Goal: Information Seeking & Learning: Learn about a topic

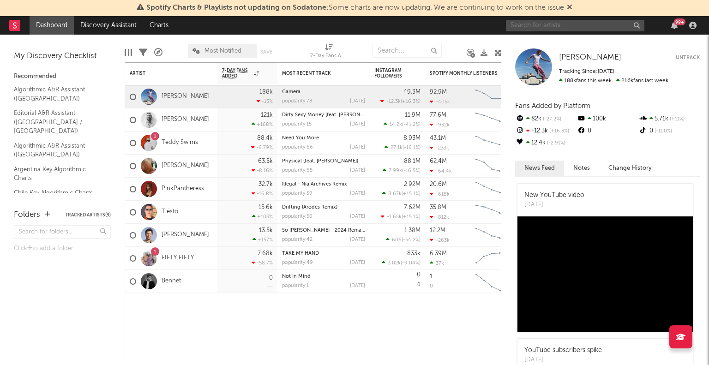
click at [579, 24] on input "text" at bounding box center [575, 26] width 139 height 12
type input "h"
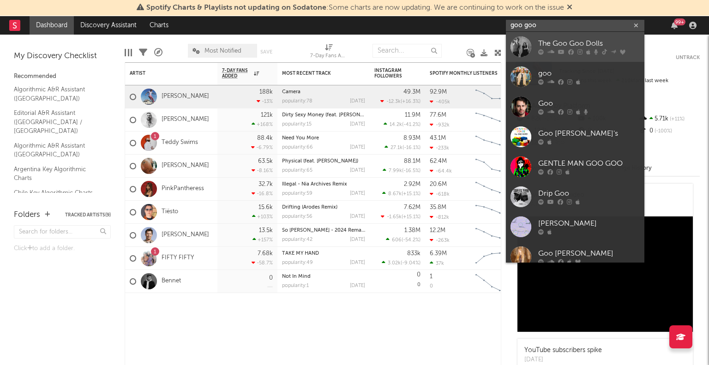
type input "goo goo"
click at [547, 52] on div at bounding box center [589, 52] width 102 height 6
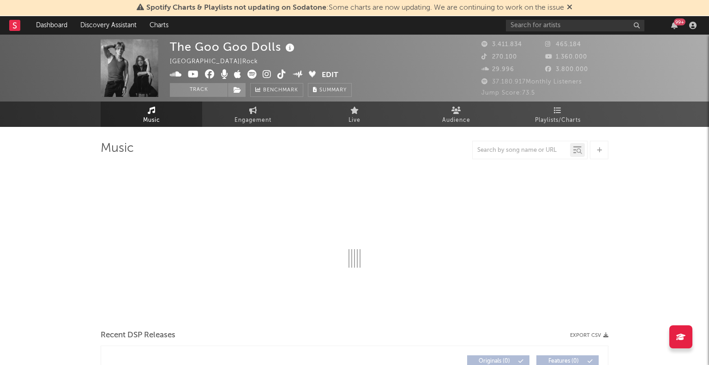
select select "6m"
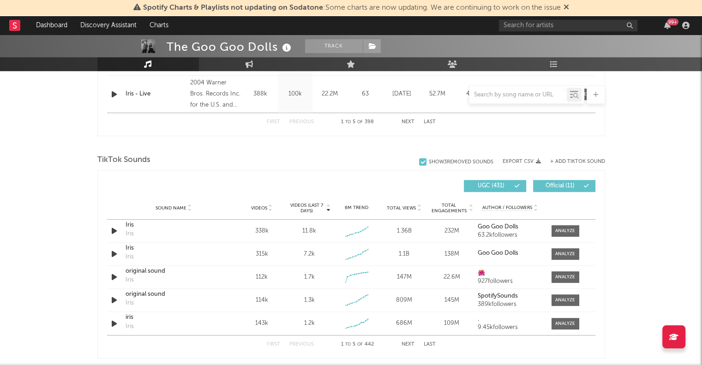
scroll to position [646, 0]
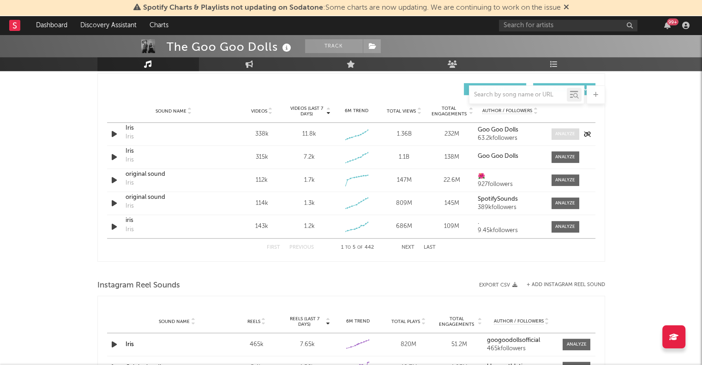
click at [572, 131] on div at bounding box center [565, 134] width 20 height 7
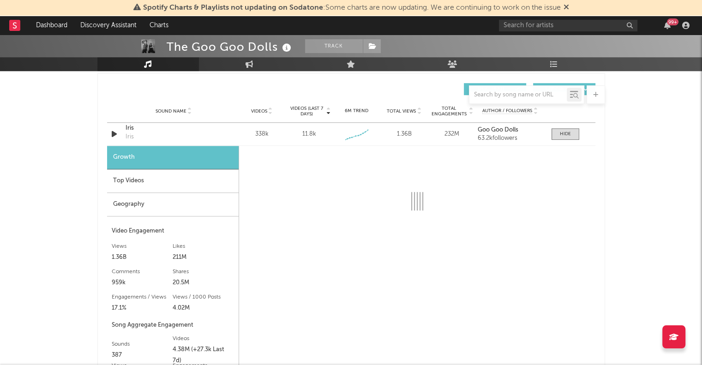
click at [145, 176] on div "Top Videos" at bounding box center [173, 181] width 132 height 24
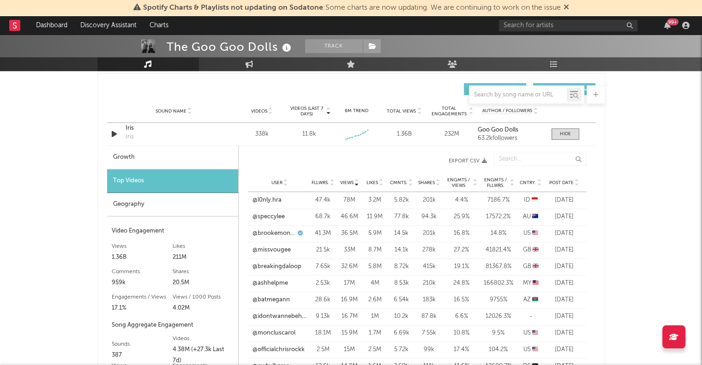
click at [537, 180] on icon at bounding box center [539, 181] width 5 height 4
click at [259, 202] on link "@_viiccc_" at bounding box center [267, 200] width 28 height 9
click at [273, 217] on link "@can.epa" at bounding box center [266, 216] width 27 height 9
click at [287, 235] on link "@aceitedeolivaa" at bounding box center [275, 233] width 45 height 9
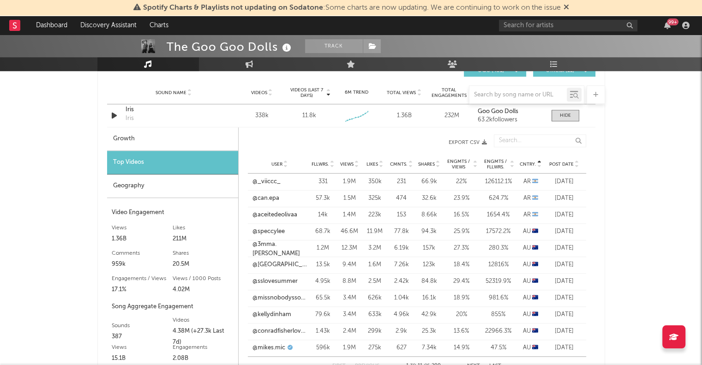
scroll to position [720, 0]
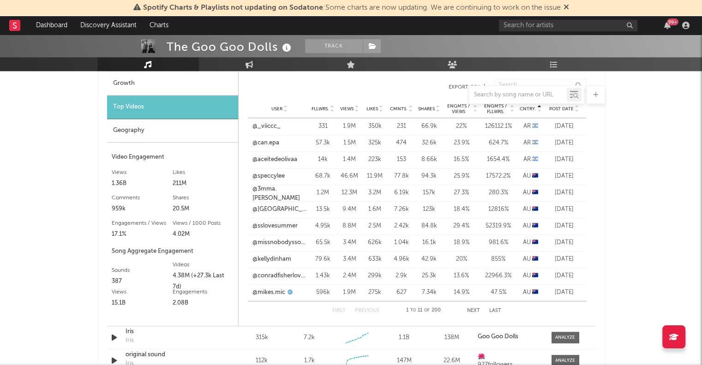
click at [161, 131] on div "Geography" at bounding box center [172, 131] width 131 height 24
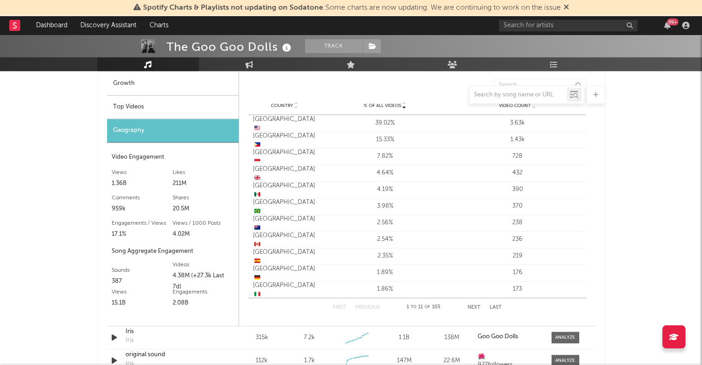
click at [398, 103] on div at bounding box center [351, 94] width 508 height 18
click at [277, 107] on span "Country" at bounding box center [282, 106] width 22 height 6
click at [472, 308] on button "Next" at bounding box center [474, 307] width 13 height 5
click at [148, 100] on div at bounding box center [351, 94] width 508 height 18
click at [141, 105] on div "Top Videos" at bounding box center [173, 108] width 132 height 24
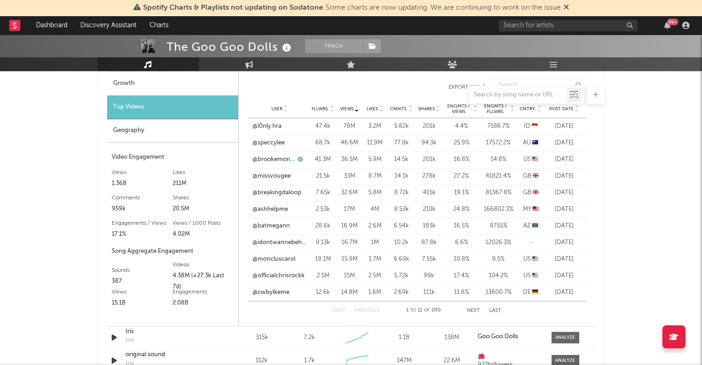
click at [529, 110] on span "Cntry." at bounding box center [528, 109] width 17 height 6
click at [471, 308] on button "Next" at bounding box center [473, 310] width 13 height 5
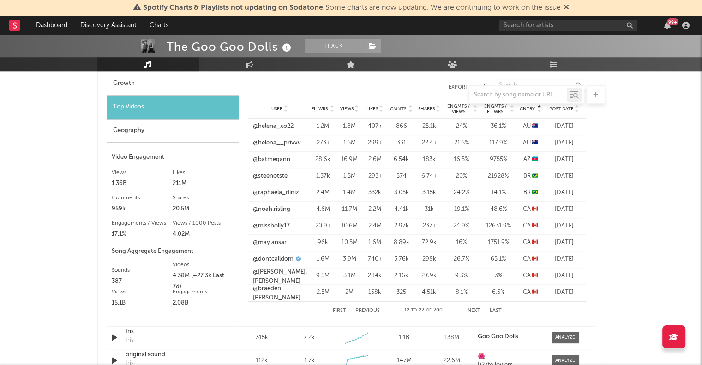
click at [471, 308] on button "Next" at bounding box center [474, 310] width 13 height 5
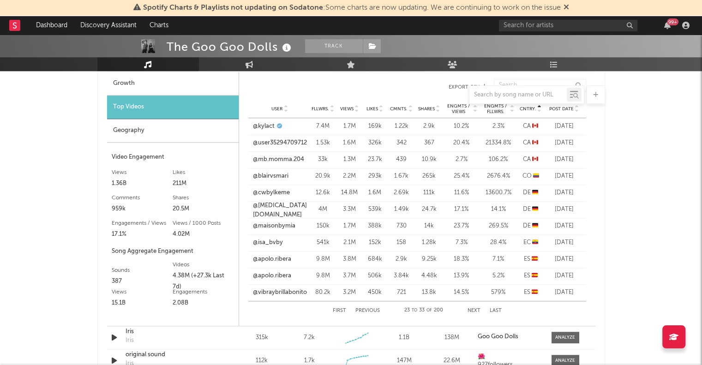
click at [471, 308] on button "Next" at bounding box center [474, 310] width 13 height 5
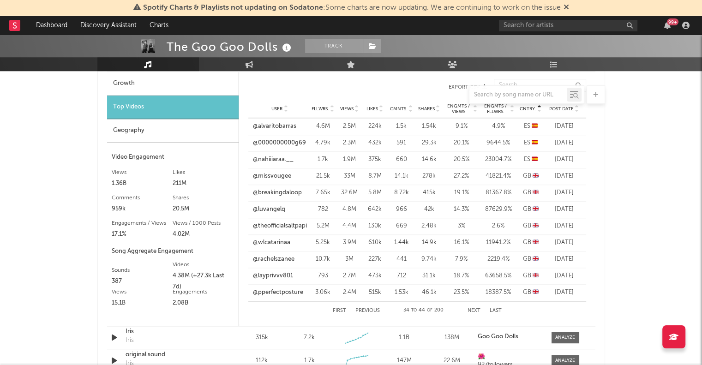
click at [30, 211] on div "The Goo Goo Dolls Track [GEOGRAPHIC_DATA] | Rock Edit Track Benchmark Summary 3…" at bounding box center [351, 138] width 702 height 1649
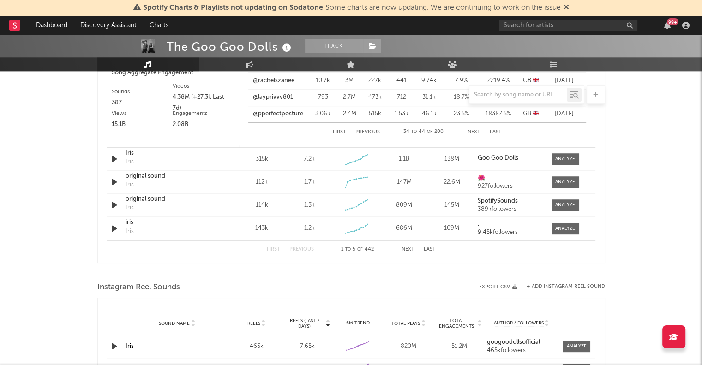
scroll to position [905, 0]
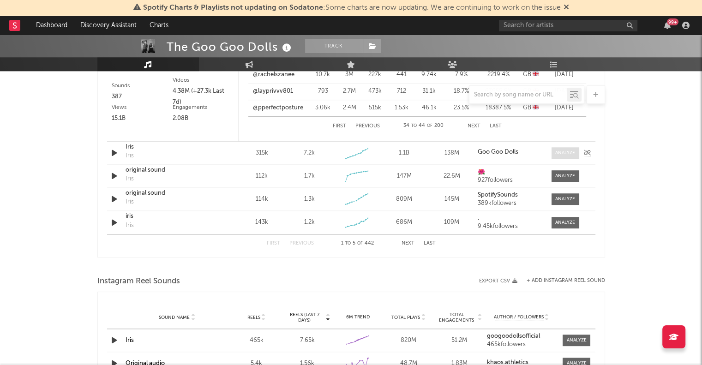
click at [563, 155] on div at bounding box center [565, 153] width 20 height 7
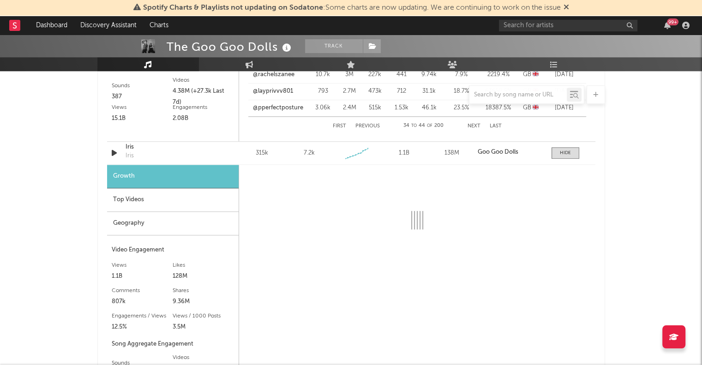
click at [170, 203] on div "Top Videos" at bounding box center [173, 200] width 132 height 24
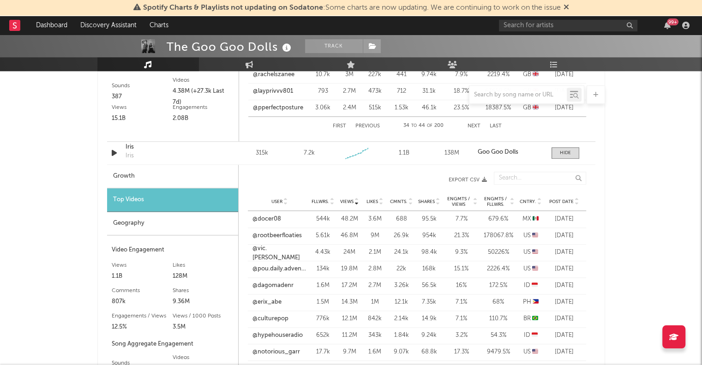
click at [531, 202] on span "Cntry." at bounding box center [528, 202] width 17 height 6
click at [264, 220] on link "@wjkparadise" at bounding box center [272, 219] width 38 height 9
click at [277, 233] on link "@nrmabates" at bounding box center [270, 235] width 35 height 9
click at [277, 236] on link "@nrmabates" at bounding box center [270, 235] width 35 height 9
click at [272, 256] on link "@detodoounpocotiktok" at bounding box center [280, 252] width 54 height 9
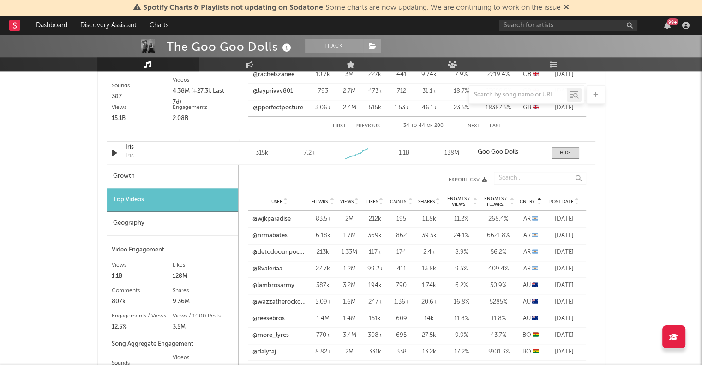
click at [127, 224] on div "Geography" at bounding box center [172, 224] width 131 height 24
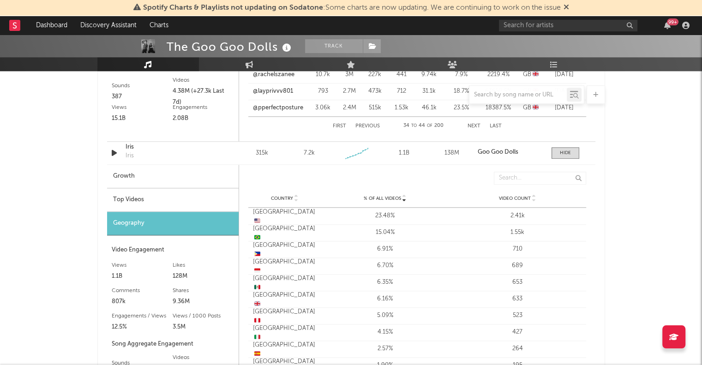
click at [148, 199] on div "Top Videos" at bounding box center [173, 200] width 132 height 24
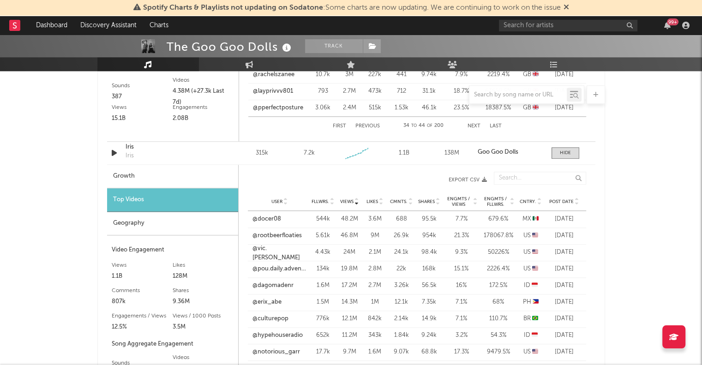
scroll to position [585, 0]
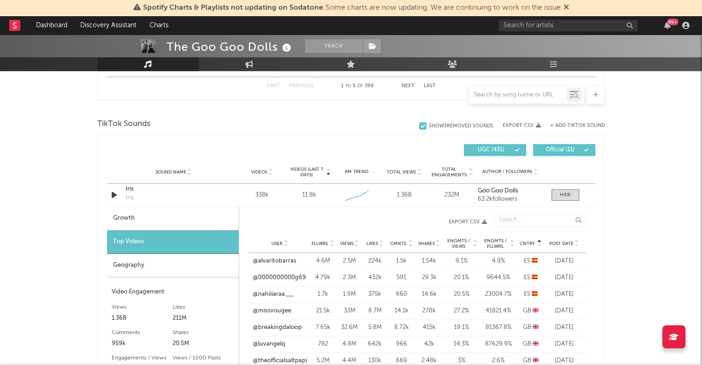
click at [525, 243] on span "Cntry." at bounding box center [528, 244] width 17 height 6
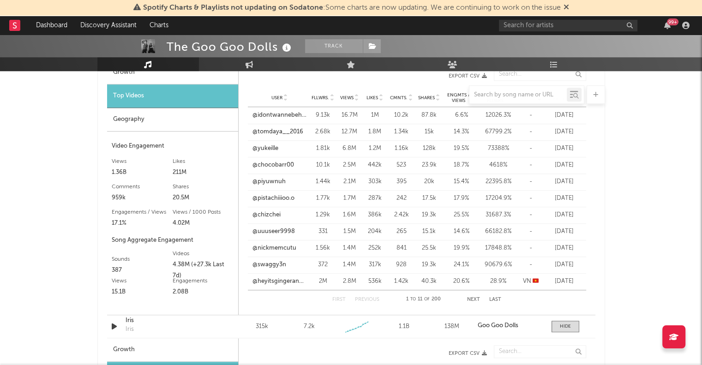
scroll to position [734, 0]
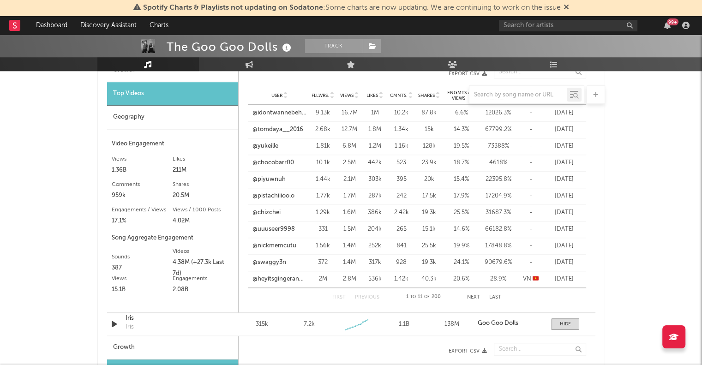
click at [278, 90] on div at bounding box center [351, 94] width 508 height 18
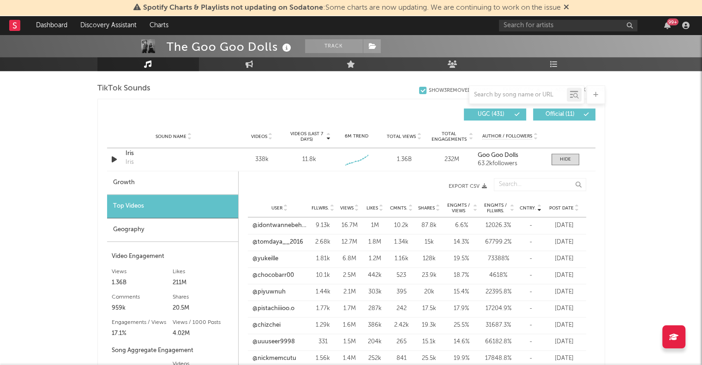
scroll to position [615, 0]
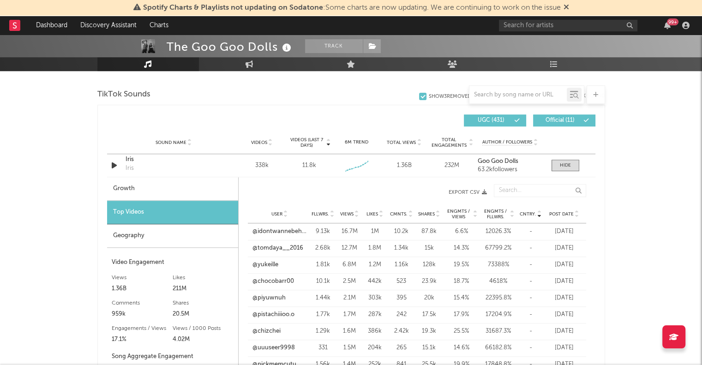
click at [526, 209] on div "User Fllwrs. Views Likes Cmnts. Shares Engmts / Views Engmts / Fllwrs. Cntry. P…" at bounding box center [417, 214] width 338 height 18
click at [526, 212] on span "Cntry." at bounding box center [528, 214] width 17 height 6
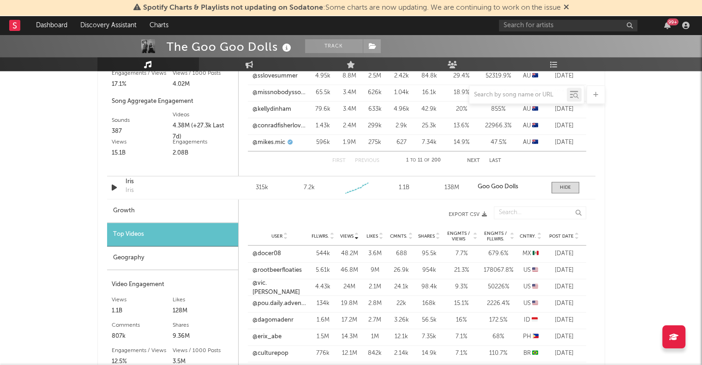
scroll to position [858, 0]
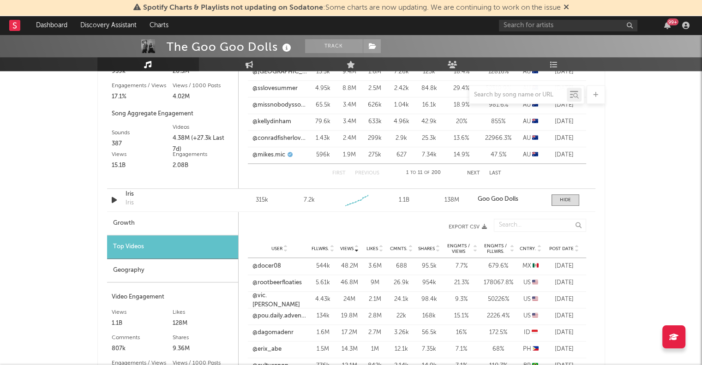
click at [479, 175] on div "First Previous 1 to 11 of 200 Next Last" at bounding box center [416, 173] width 169 height 18
click at [471, 172] on button "Next" at bounding box center [473, 173] width 13 height 5
click at [471, 172] on button "Next" at bounding box center [474, 173] width 13 height 5
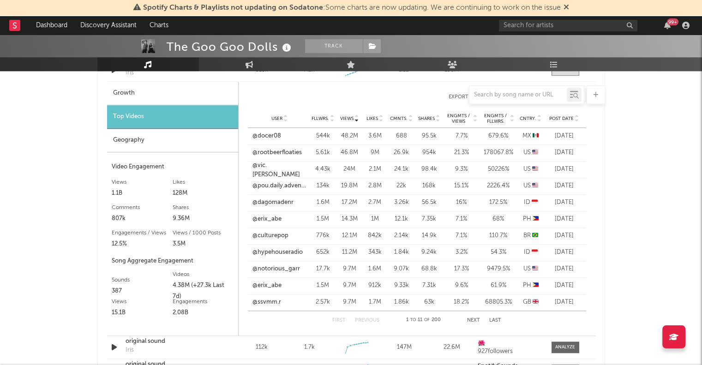
scroll to position [987, 0]
click at [530, 118] on span "Cntry." at bounding box center [528, 120] width 17 height 6
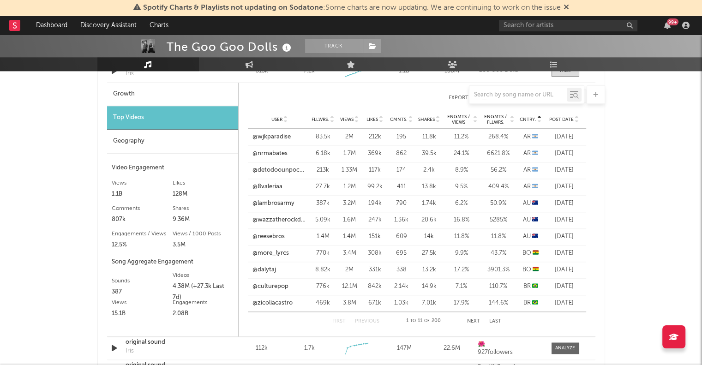
click at [473, 321] on button "Next" at bounding box center [473, 321] width 13 height 5
drag, startPoint x: 473, startPoint y: 321, endPoint x: 271, endPoint y: 272, distance: 207.3
click at [271, 272] on div "Cntry. User Fllwrs. Views Likes Cmnts. Shares Engmts / Views Engmts / Fllwrs. C…" at bounding box center [417, 207] width 338 height 245
click at [273, 253] on link "@natergator07" at bounding box center [274, 253] width 42 height 9
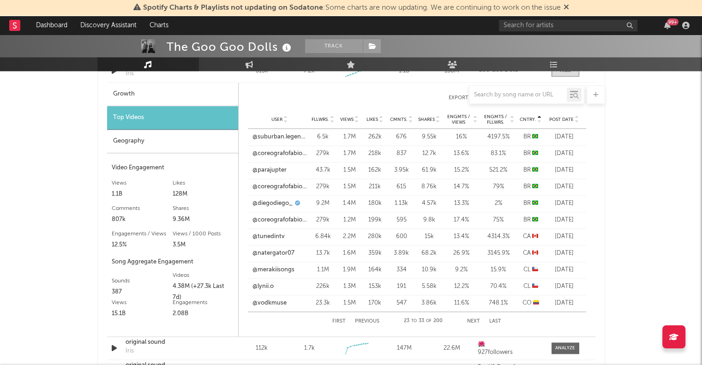
click at [264, 264] on div "User @merakiisongs Fllwrs. 1.1M Views 1.9M Likes 164k Cmnts. 334 Shares 10.9k E…" at bounding box center [417, 270] width 338 height 17
click at [266, 269] on link "@merakiisongs" at bounding box center [274, 269] width 42 height 9
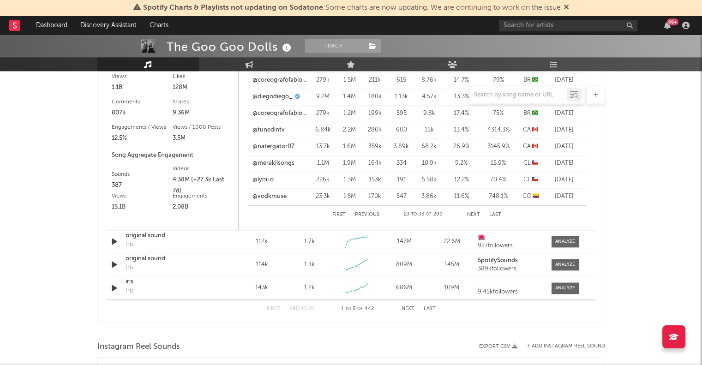
scroll to position [1135, 0]
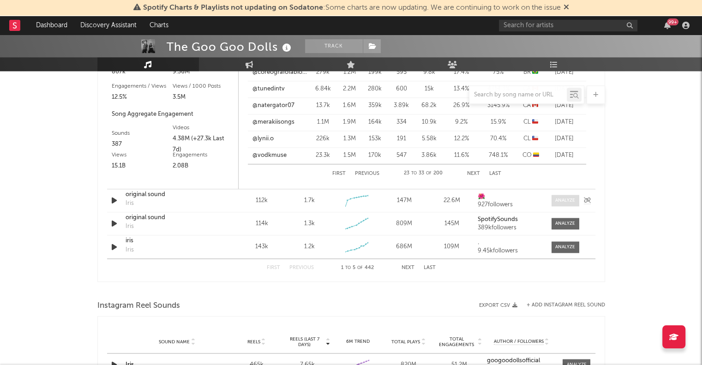
click at [565, 199] on div at bounding box center [565, 200] width 20 height 7
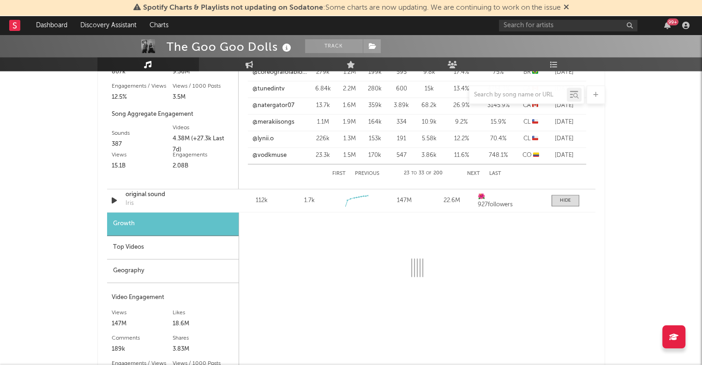
select select "1w"
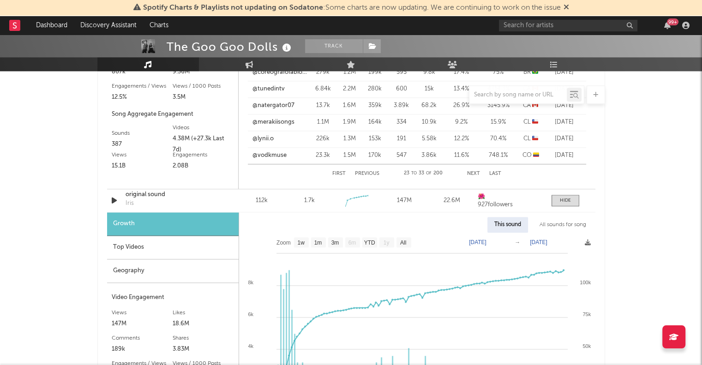
click at [163, 244] on div "Top Videos" at bounding box center [173, 248] width 132 height 24
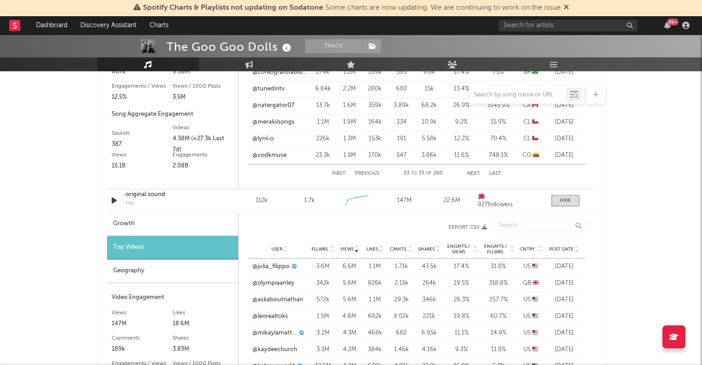
click at [528, 247] on span "Cntry." at bounding box center [528, 250] width 17 height 6
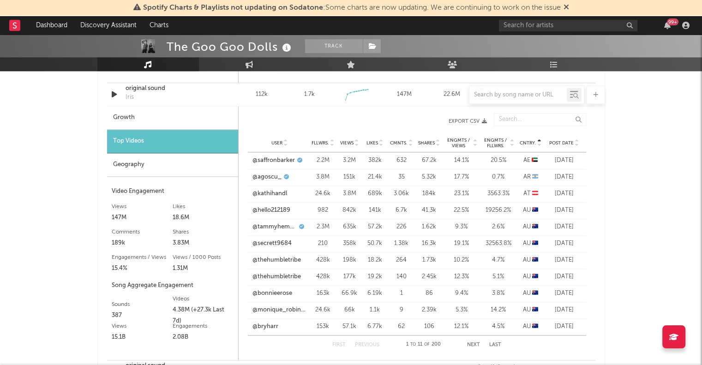
scroll to position [1246, 0]
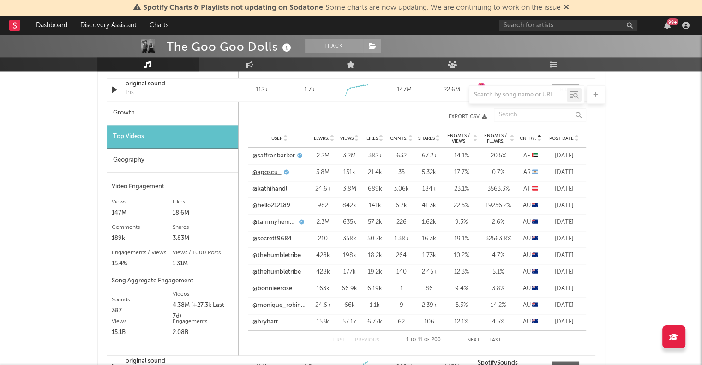
click at [257, 171] on link "@agoscu_" at bounding box center [267, 172] width 29 height 9
click at [472, 338] on button "Next" at bounding box center [473, 340] width 13 height 5
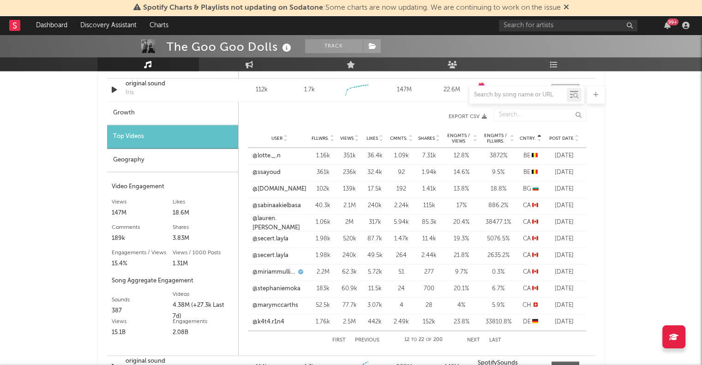
click at [472, 338] on button "Next" at bounding box center [473, 340] width 13 height 5
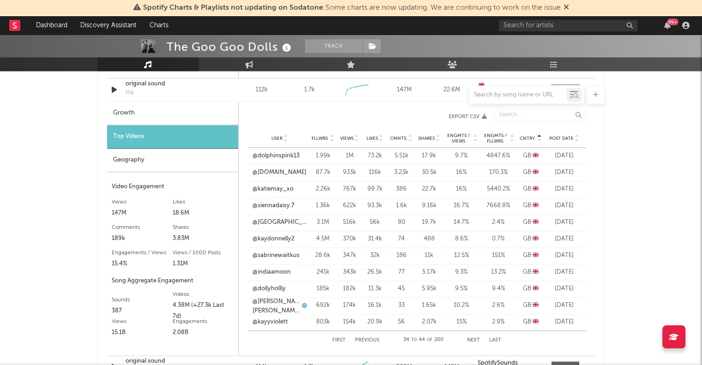
click at [365, 339] on button "Previous" at bounding box center [367, 340] width 24 height 5
click at [533, 139] on span "Cntry." at bounding box center [528, 139] width 17 height 6
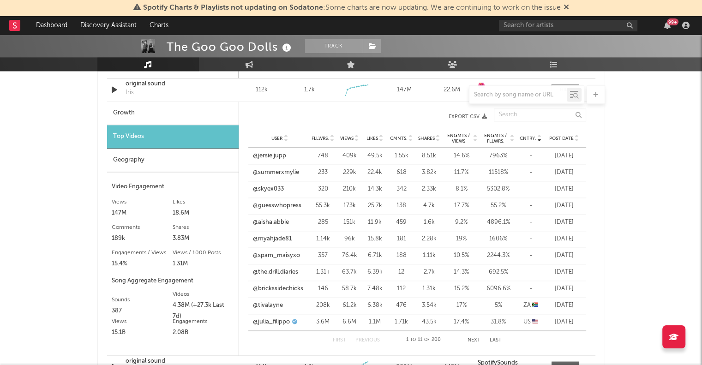
click at [533, 139] on span "Cntry." at bounding box center [528, 139] width 17 height 6
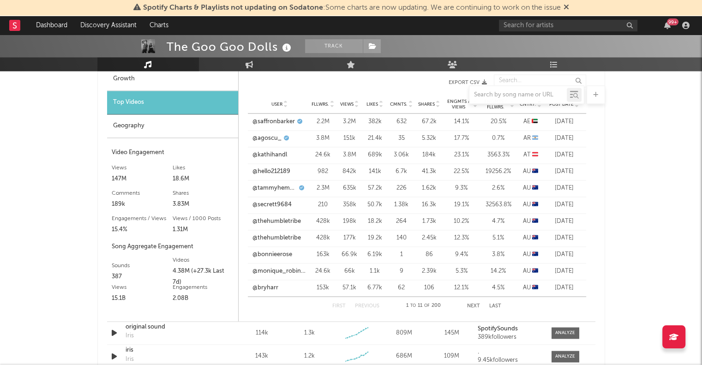
scroll to position [1283, 0]
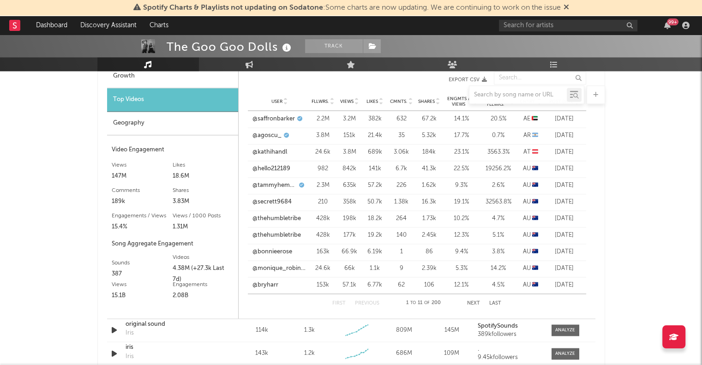
click at [470, 314] on div "Cntry. User Fllwrs. Views Likes Cmnts. Shares Engmts / Views Engmts / Fllwrs. C…" at bounding box center [417, 192] width 357 height 250
click at [473, 304] on button "Next" at bounding box center [473, 303] width 13 height 5
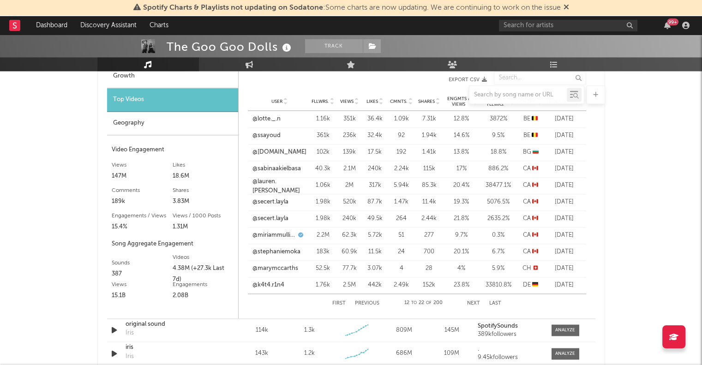
click at [473, 304] on button "Next" at bounding box center [473, 303] width 13 height 5
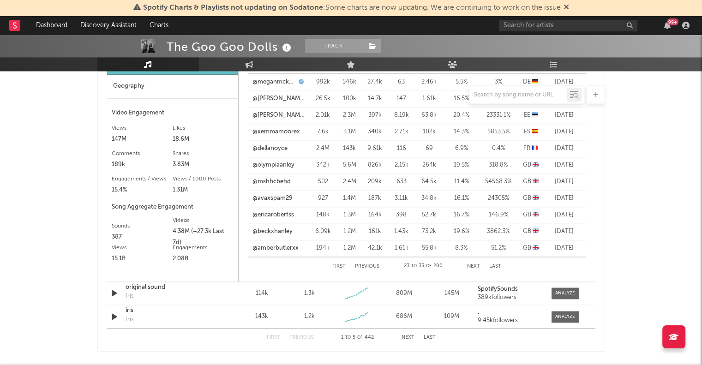
scroll to position [1375, 0]
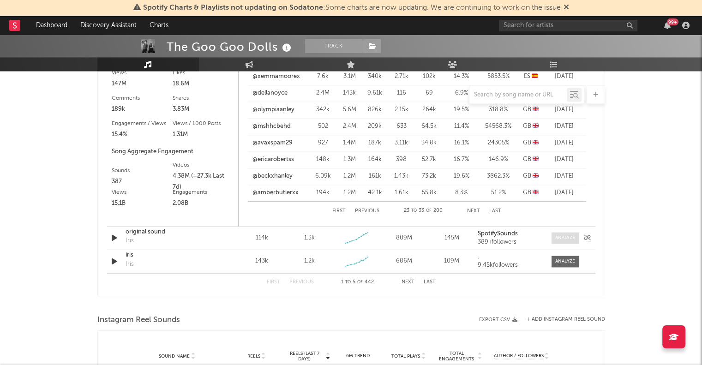
click at [562, 238] on div at bounding box center [565, 238] width 20 height 7
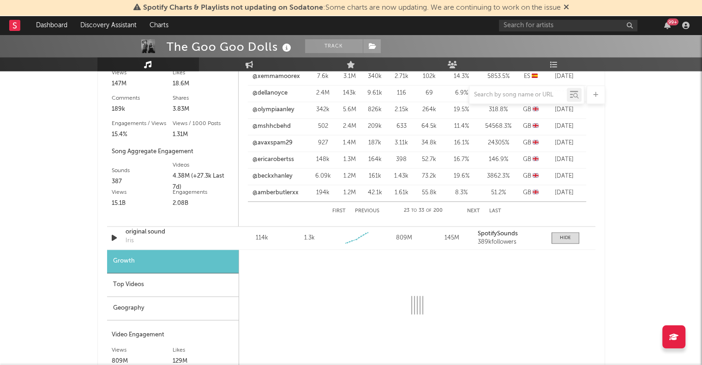
click at [116, 271] on div "Growth" at bounding box center [173, 262] width 132 height 24
click at [125, 283] on div "Top Videos" at bounding box center [173, 285] width 132 height 24
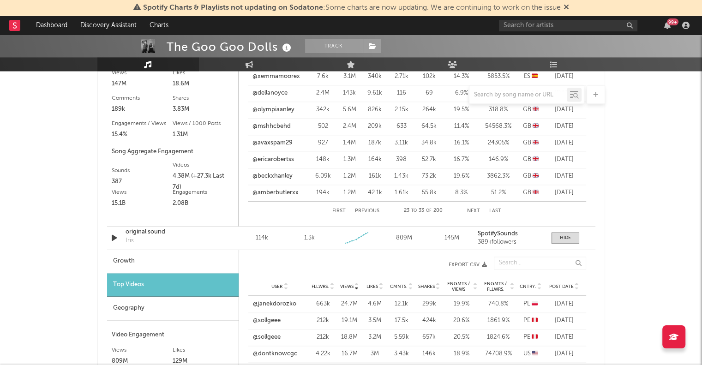
click at [529, 284] on span "Cntry." at bounding box center [528, 287] width 17 height 6
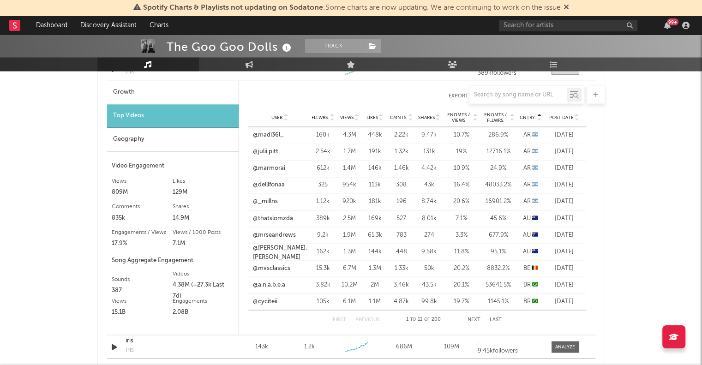
scroll to position [1525, 0]
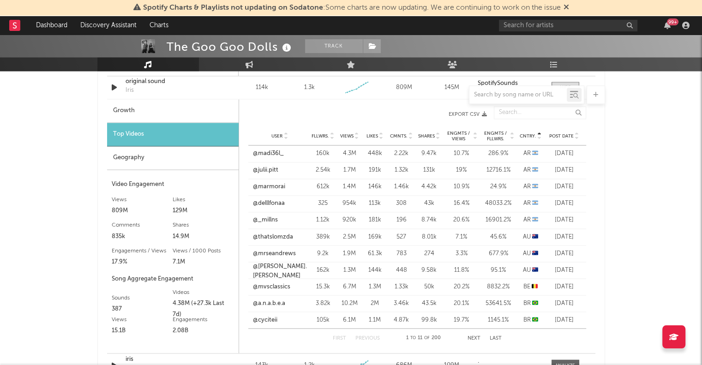
click at [140, 112] on div "Growth" at bounding box center [173, 111] width 132 height 24
select select "6m"
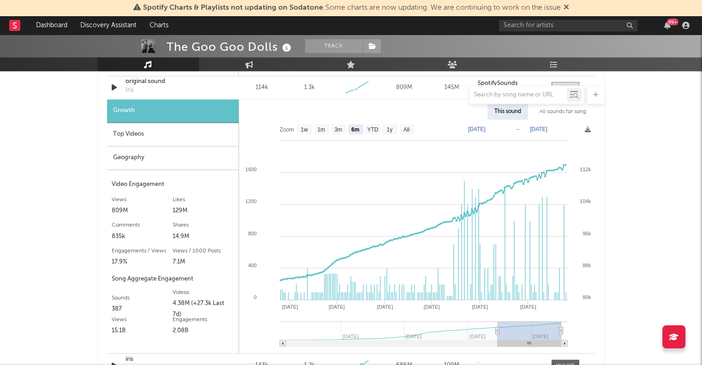
click at [146, 139] on div "Top Videos" at bounding box center [173, 135] width 132 height 24
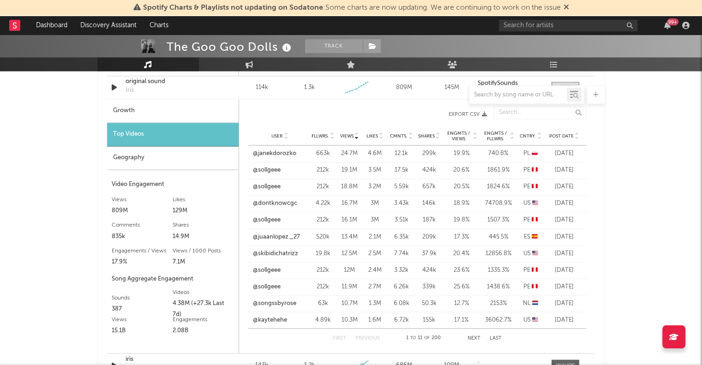
click at [528, 133] on span "Cntry." at bounding box center [528, 136] width 17 height 6
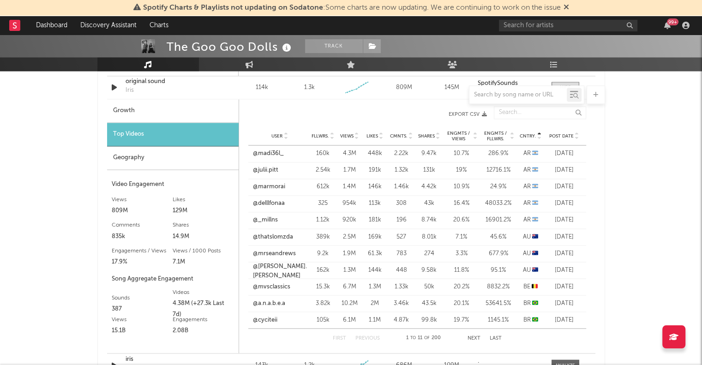
click at [259, 158] on div "User @madi36l_ Fllwrs. 160k Views 4.3M Likes 448k Cmnts. 2.22k Shares 9.47k Eng…" at bounding box center [417, 153] width 338 height 17
click at [260, 151] on link "@madi36l_" at bounding box center [268, 153] width 31 height 9
click at [269, 168] on link "@julii.pitt" at bounding box center [265, 170] width 25 height 9
click at [278, 199] on link "@delllfonaa" at bounding box center [269, 203] width 32 height 9
click at [259, 221] on link "@_millns" at bounding box center [265, 220] width 25 height 9
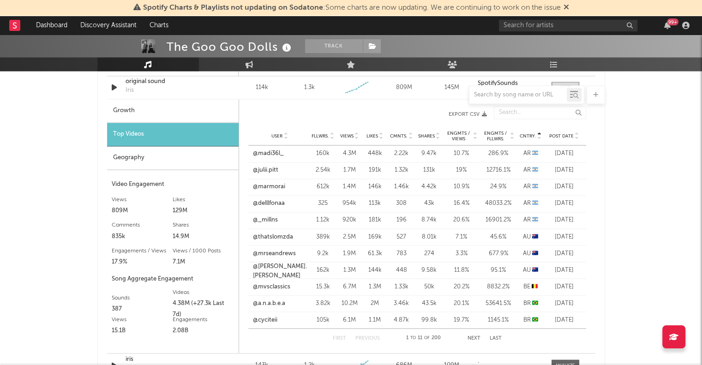
click at [473, 336] on button "Next" at bounding box center [474, 338] width 13 height 5
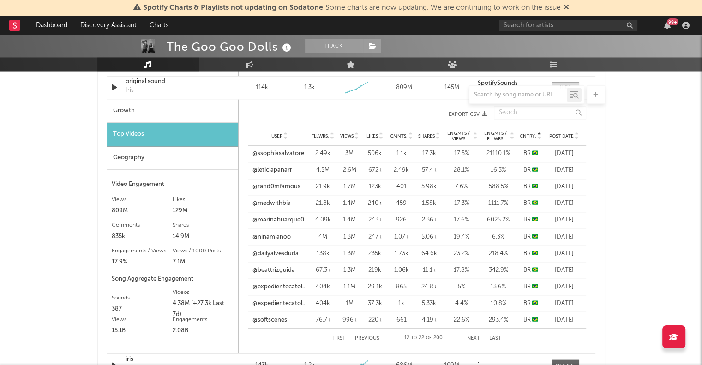
click at [473, 336] on button "Next" at bounding box center [473, 338] width 13 height 5
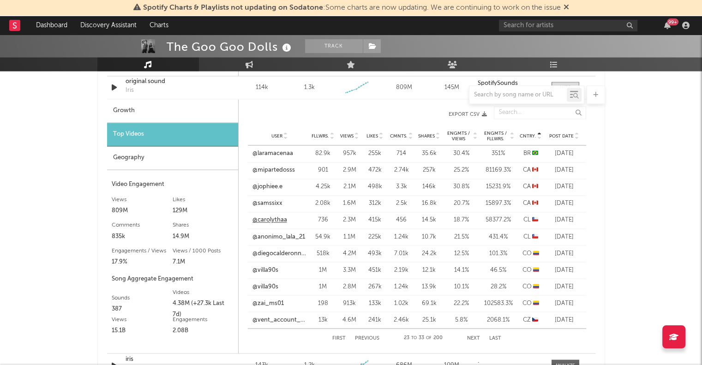
click at [276, 219] on link "@carolythaa" at bounding box center [270, 220] width 35 height 9
click at [279, 225] on div "User @carolythaa Fllwrs. 736 Views 2.3M Likes 415k Cmnts. 456 Shares 14.5k Engm…" at bounding box center [417, 220] width 338 height 17
click at [278, 222] on link "@carolythaa" at bounding box center [270, 220] width 35 height 9
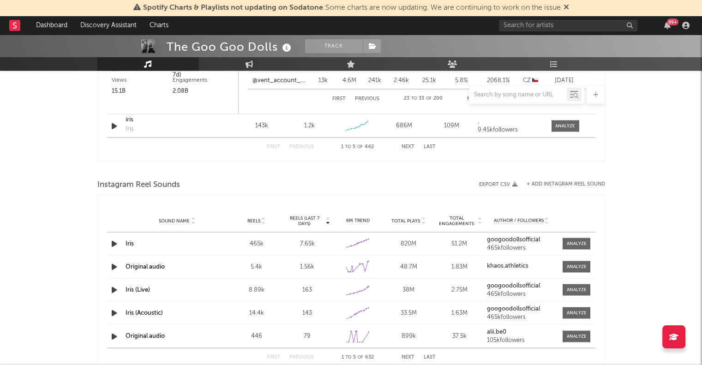
scroll to position [1765, 0]
click at [567, 122] on div at bounding box center [565, 125] width 20 height 7
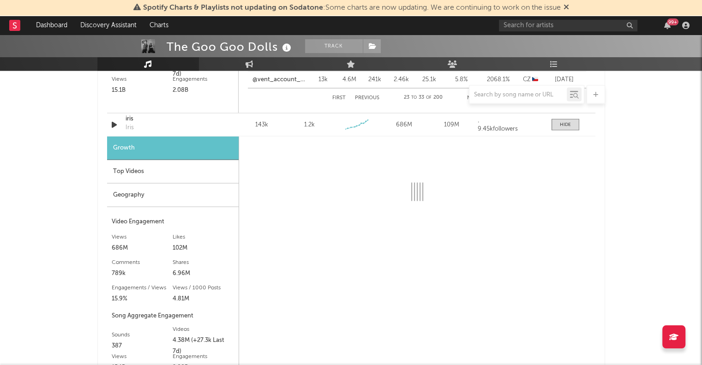
click at [177, 176] on div "Top Videos" at bounding box center [173, 172] width 132 height 24
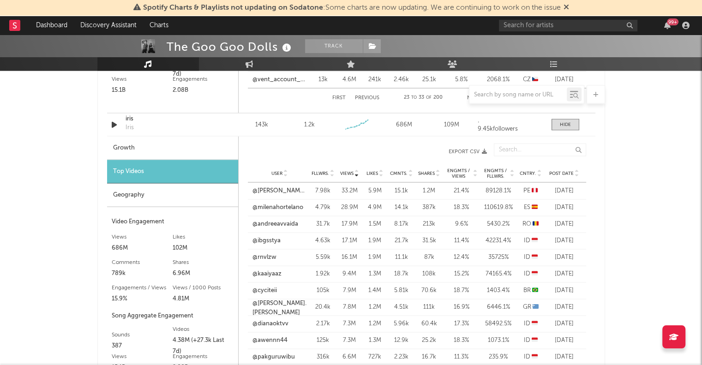
click at [530, 175] on span "Cntry." at bounding box center [528, 174] width 17 height 6
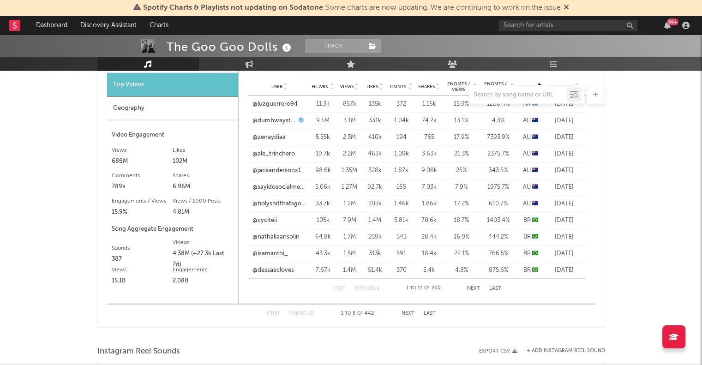
scroll to position [1858, 0]
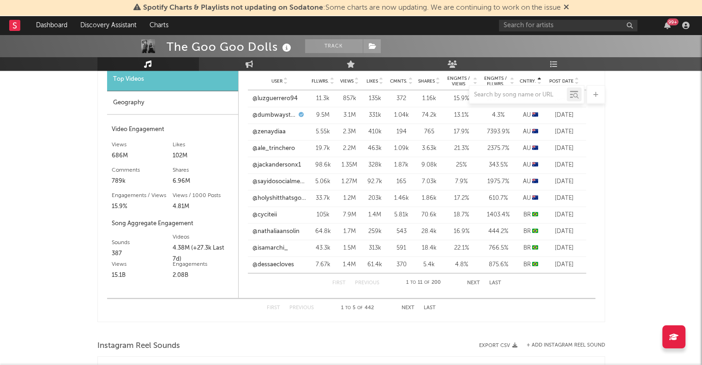
click at [479, 286] on div "First Previous 1 to 11 of 200 Next Last" at bounding box center [416, 283] width 169 height 18
click at [476, 281] on button "Next" at bounding box center [473, 283] width 13 height 5
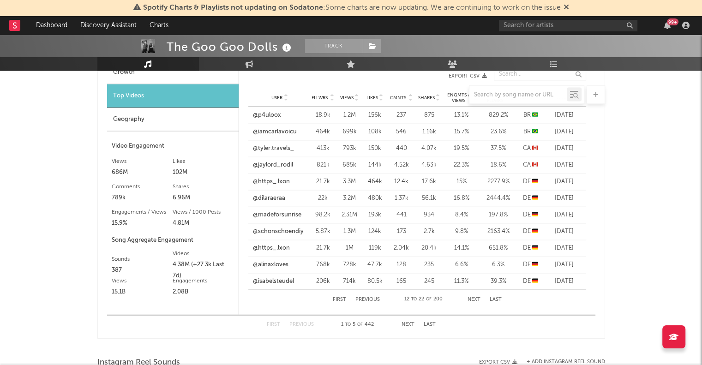
scroll to position [1839, 0]
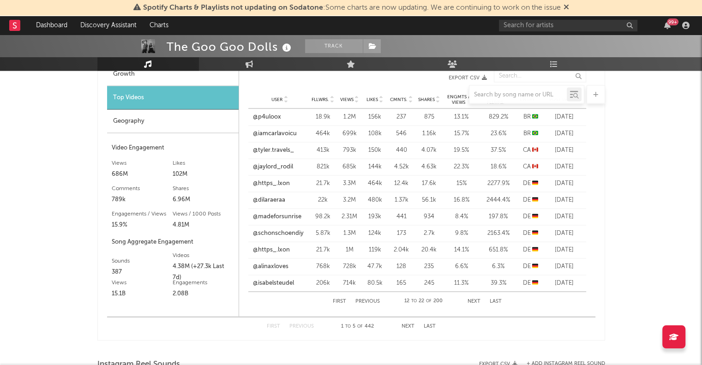
click at [407, 325] on button "Next" at bounding box center [408, 326] width 13 height 5
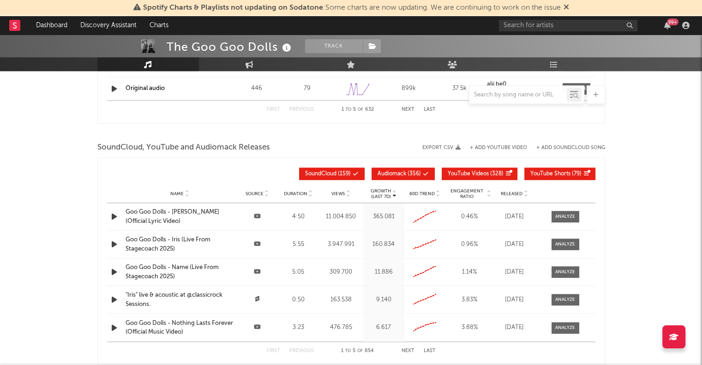
scroll to position [767, 0]
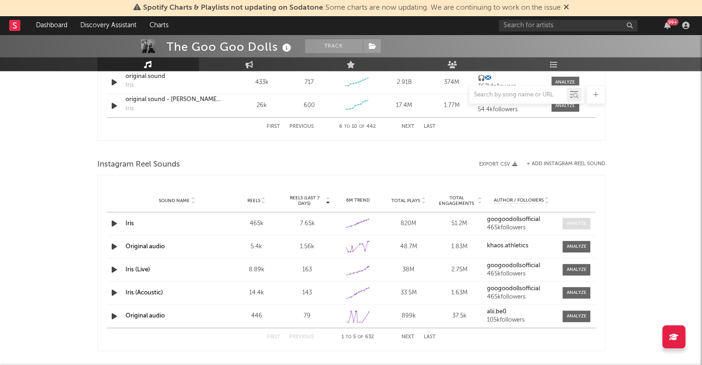
click at [582, 222] on div at bounding box center [577, 223] width 20 height 7
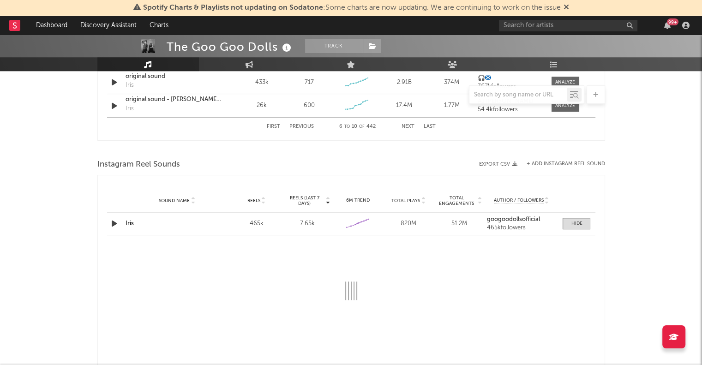
select select "6m"
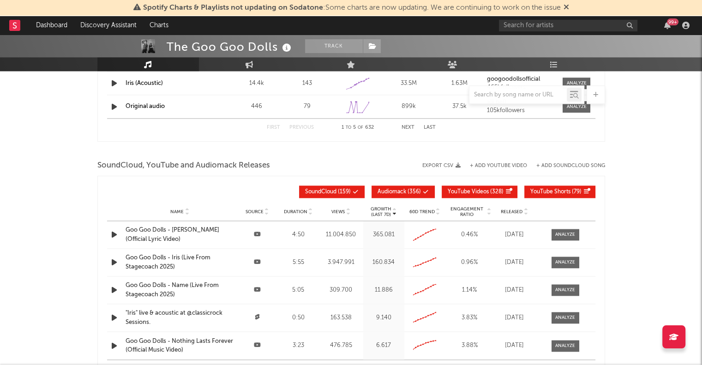
scroll to position [1155, 0]
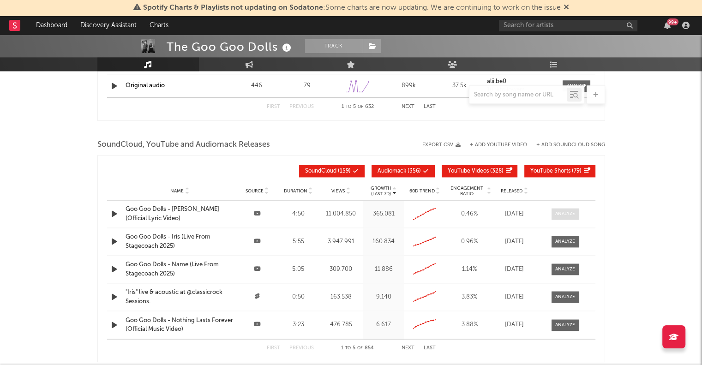
click at [571, 212] on div at bounding box center [565, 214] width 20 height 7
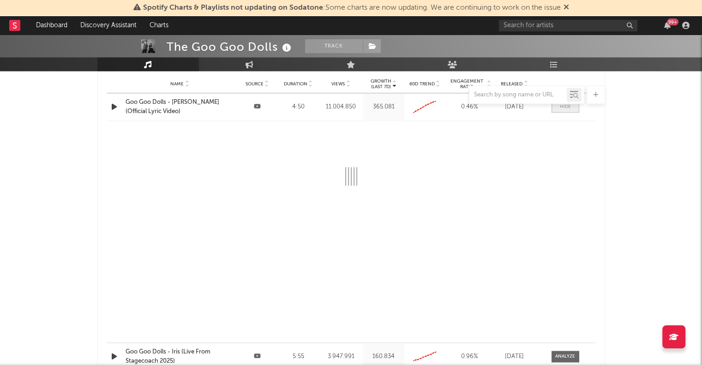
select select "All"
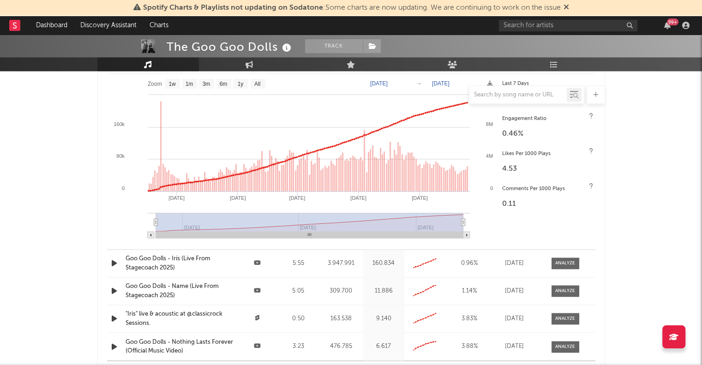
scroll to position [1396, 0]
